Goal: Communication & Community: Ask a question

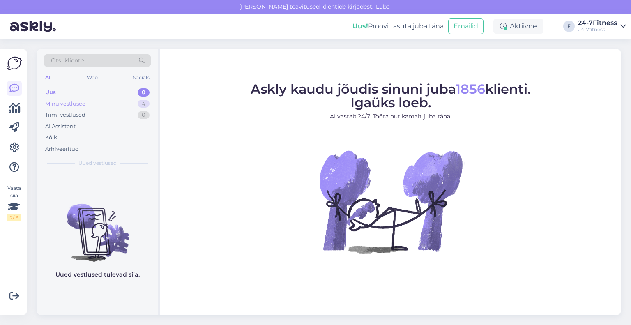
click at [80, 100] on div "Minu vestlused" at bounding box center [65, 104] width 41 height 8
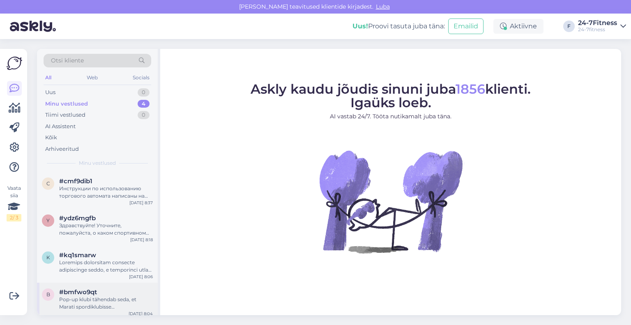
click at [81, 302] on div "Pop-up klubi tähendab seda, et Marati spordiklubisse [PERSON_NAME] riietusruume…" at bounding box center [106, 303] width 94 height 15
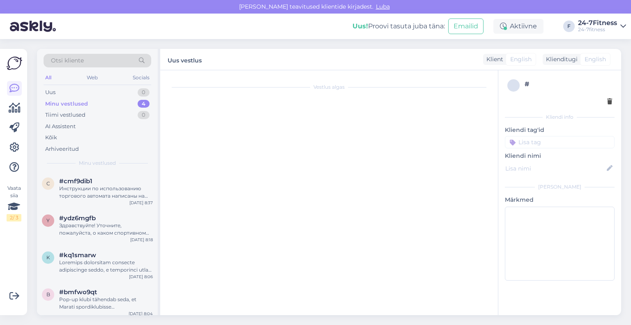
scroll to position [145, 0]
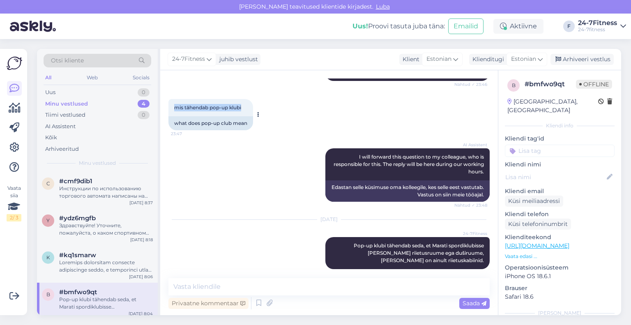
drag, startPoint x: 246, startPoint y: 106, endPoint x: 172, endPoint y: 110, distance: 74.0
click at [172, 110] on div "mis tähendab pop-up klubi 23:47" at bounding box center [210, 107] width 85 height 17
copy span "mis tähendab pop-up klubi"
click at [315, 266] on div "[DATE] 24-7Fitness Pop-up klubi tähendab seda, et Marati spordiklubisse [PERSON…" at bounding box center [328, 244] width 321 height 67
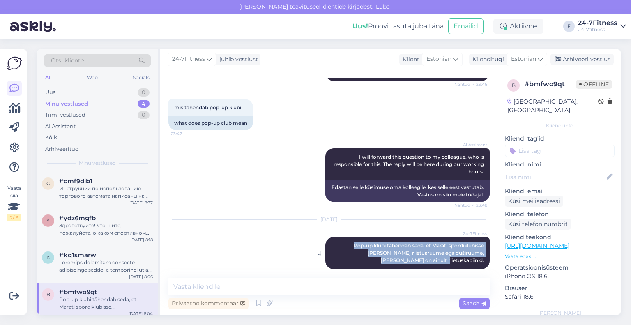
drag, startPoint x: 478, startPoint y: 253, endPoint x: 324, endPoint y: 241, distance: 154.4
click at [325, 241] on div "24-7Fitness Pop-up klubi tähendab seda, et Marati spordiklubisse [PERSON_NAME] …" at bounding box center [407, 253] width 164 height 32
copy span "Pop-up klubi tähendab seda, et Marati spordiklubisse [PERSON_NAME] riietusruume…"
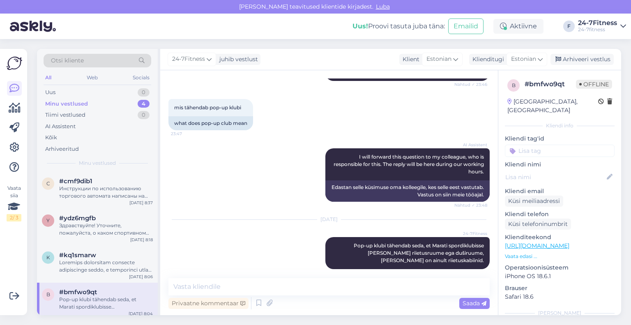
click at [293, 245] on div "[DATE] 24-7Fitness Pop-up klubi tähendab seda, et Marati spordiklubisse [PERSON…" at bounding box center [328, 244] width 321 height 67
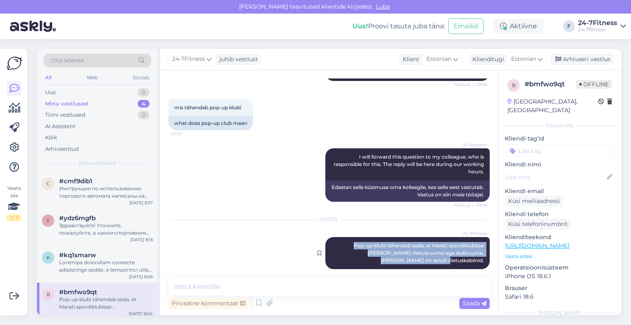
drag, startPoint x: 477, startPoint y: 250, endPoint x: 318, endPoint y: 236, distance: 159.5
click at [325, 237] on div "24-7Fitness Pop-up klubi tähendab seda, et Marati spordiklubisse [PERSON_NAME] …" at bounding box center [407, 253] width 164 height 32
copy span "Pop-up klubi tähendab seda, et Marati spordiklubisse [PERSON_NAME] riietusruume…"
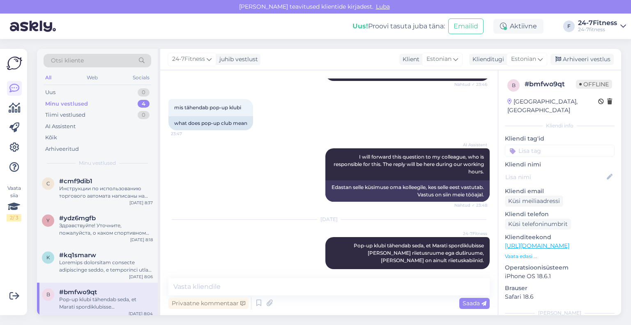
click at [230, 252] on div "[DATE] 24-7Fitness Pop-up klubi tähendab seda, et Marati spordiklubisse [PERSON…" at bounding box center [328, 244] width 321 height 67
click at [580, 54] on div "Arhiveeri vestlus" at bounding box center [581, 59] width 63 height 11
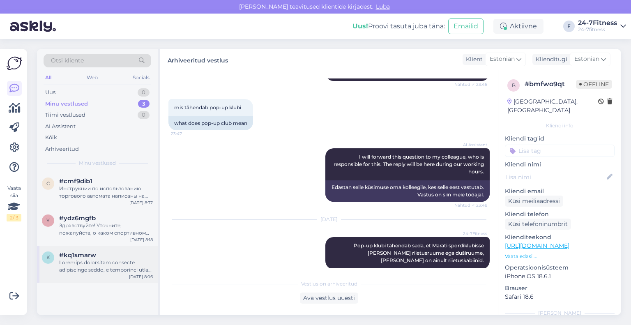
click at [96, 261] on div at bounding box center [106, 266] width 94 height 15
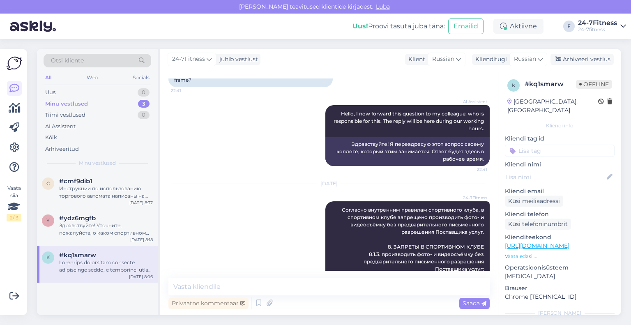
scroll to position [14, 0]
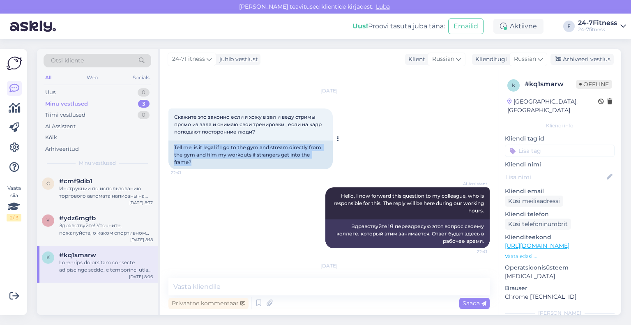
drag, startPoint x: 194, startPoint y: 163, endPoint x: 173, endPoint y: 148, distance: 25.9
click at [173, 148] on div "Tell me, is it legal if I go to the gym and stream directly from the gym and fi…" at bounding box center [250, 154] width 164 height 29
copy div "Tell me, is it legal if I go to the gym and stream directly from the gym and fi…"
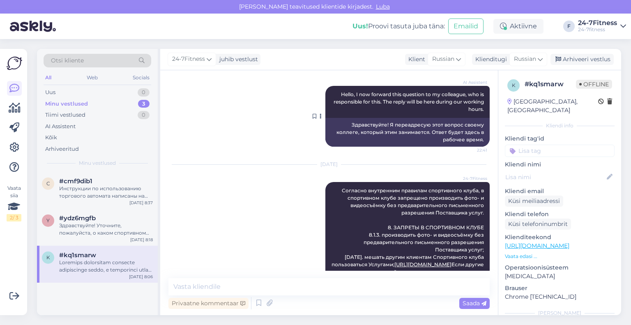
scroll to position [178, 0]
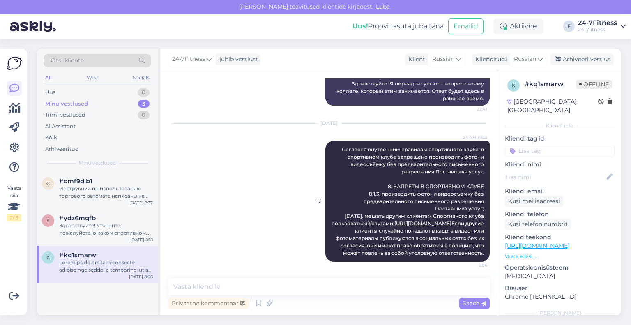
drag, startPoint x: 476, startPoint y: 253, endPoint x: 323, endPoint y: 126, distance: 198.6
click at [325, 141] on div "24-7Fitness Согласно внутренним правилам спортивного клуба, в спортивном клубе …" at bounding box center [407, 201] width 164 height 121
copy span "Loremips dolorsitam consecte adipiscinge seddo, e temporinci utlab etdolorem al…"
click at [569, 55] on div "Arhiveeri vestlus" at bounding box center [581, 59] width 63 height 11
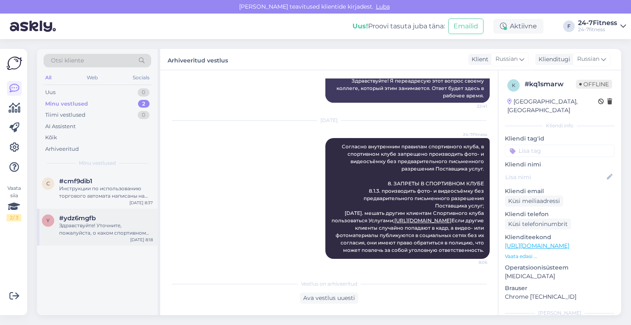
click at [106, 229] on div "Здравствуйте! Уточните, пожалуйста, о каком спортивном клубе идёт речь?" at bounding box center [106, 229] width 94 height 15
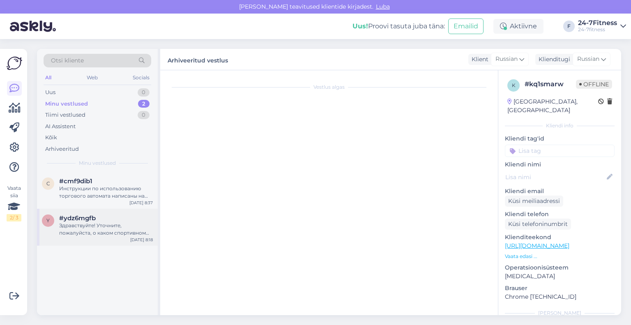
scroll to position [1756, 0]
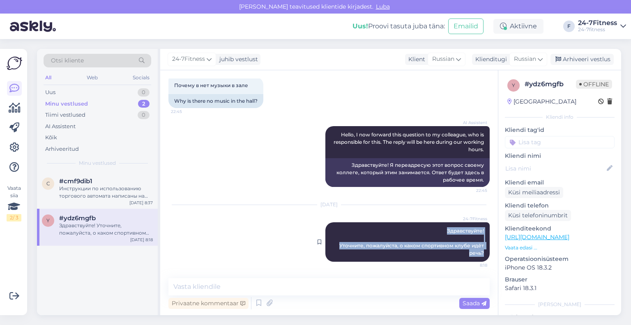
drag, startPoint x: 479, startPoint y: 252, endPoint x: 430, endPoint y: 227, distance: 54.9
click at [430, 227] on div "24-7Fitness Здравствуйте! Уточните, пожалуйста, о каком спортивном клубе идёт р…" at bounding box center [407, 241] width 164 height 39
copy span "Здравствуйте! Уточните, пожалуйста, о каком спортивном клубе идёт речь?"
click at [558, 58] on icon at bounding box center [558, 60] width 6 height 6
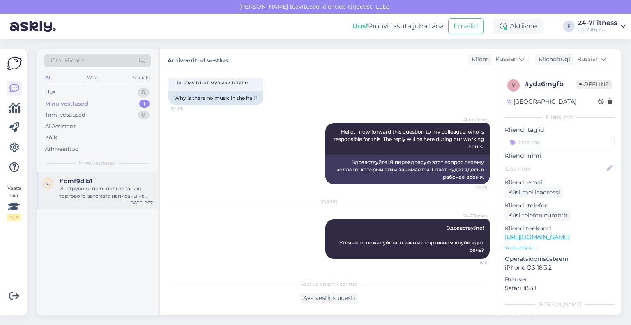
click at [106, 195] on div "Инструкции по использованию торгового автомата написаны на нём. Пожалуйста, сле…" at bounding box center [106, 192] width 94 height 15
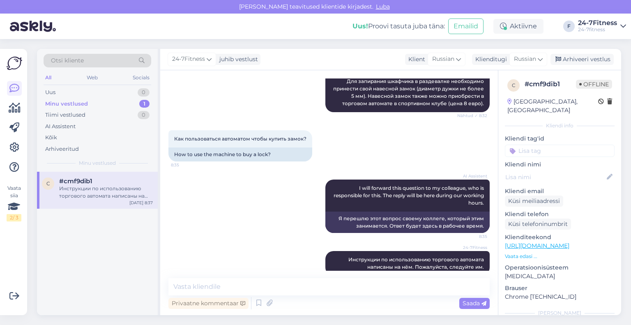
scroll to position [639, 0]
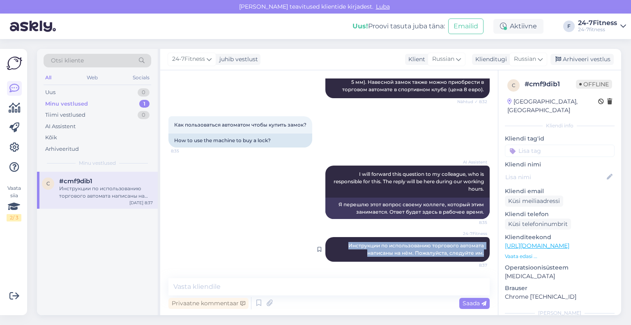
drag, startPoint x: 478, startPoint y: 251, endPoint x: 327, endPoint y: 244, distance: 150.8
click at [327, 244] on div "24-7Fitness Инструкции по использованию торгового автомата написаны на нём. Пож…" at bounding box center [407, 249] width 164 height 25
copy span "Инструкции по использованию торгового автомата написаны на нём. Пожалуйста, сле…"
click at [566, 55] on div "Arhiveeri vestlus" at bounding box center [581, 59] width 63 height 11
